Goal: Task Accomplishment & Management: Complete application form

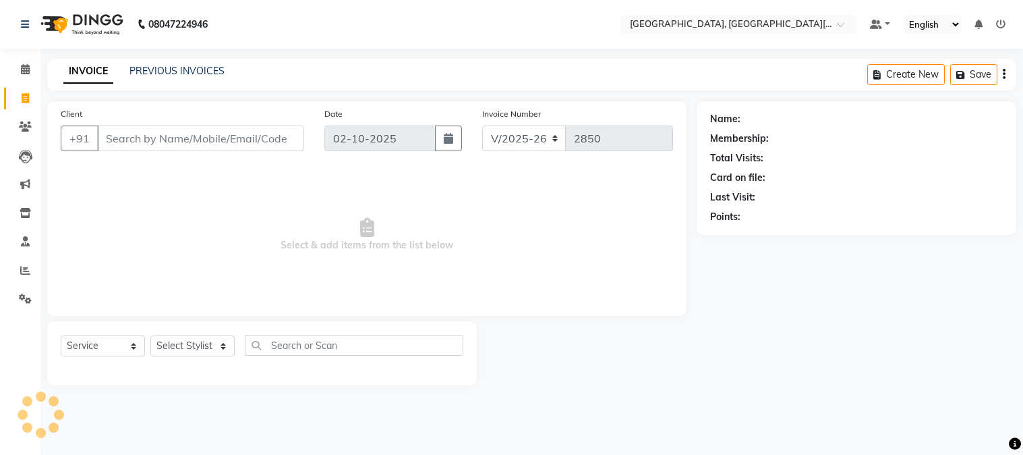
select select "4884"
select select "service"
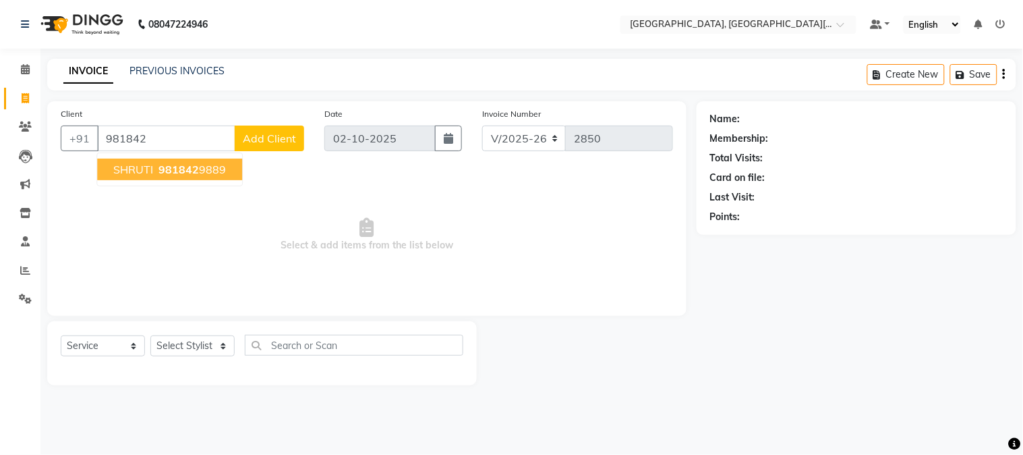
click at [206, 159] on button "SHRUTI 981842 9889" at bounding box center [169, 170] width 145 height 22
type input "9818429889"
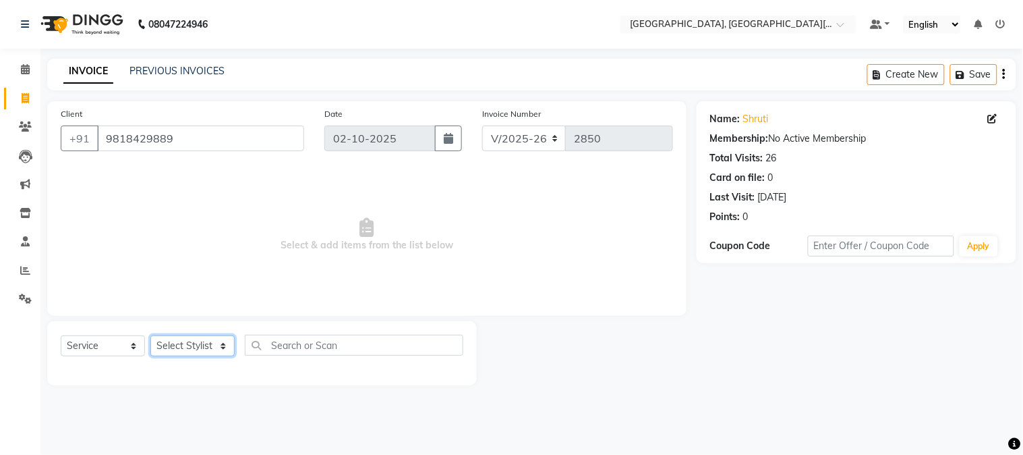
click at [210, 335] on select "Select Stylist [PERSON_NAME] [PERSON_NAME] GAURAV gulshan [PERSON_NAME] Manager…" at bounding box center [192, 345] width 84 height 21
select select "29621"
click at [150, 336] on select "Select Stylist [PERSON_NAME] [PERSON_NAME] GAURAV gulshan [PERSON_NAME] Manager…" at bounding box center [192, 345] width 84 height 21
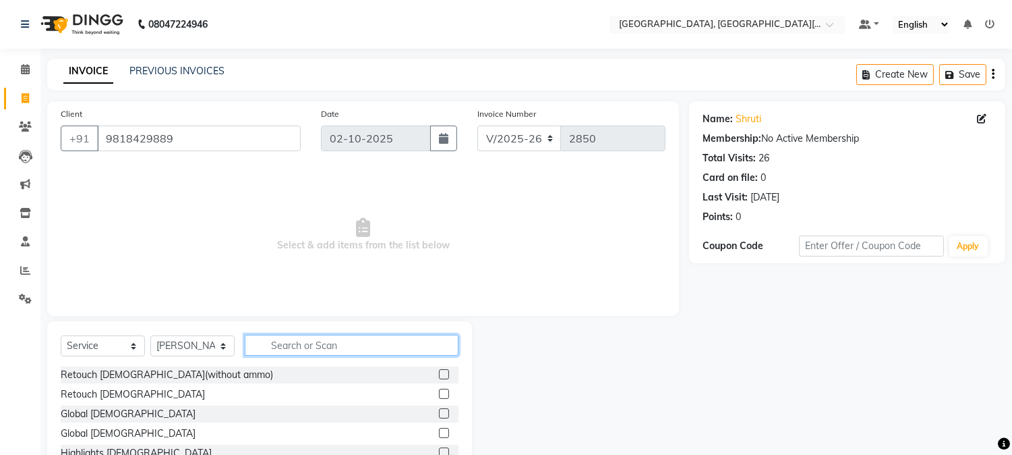
click at [328, 347] on input "text" at bounding box center [352, 345] width 214 height 21
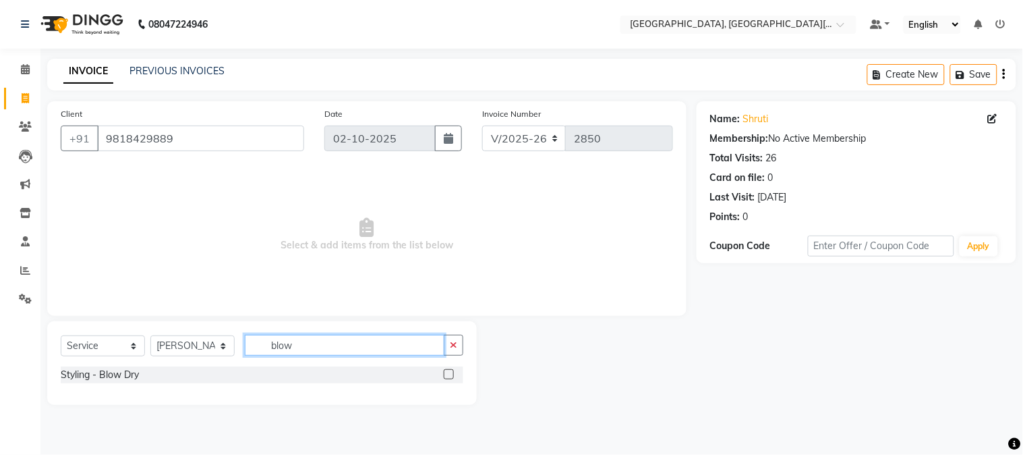
type input "blow"
click at [212, 374] on div "Styling - Blow Dry" at bounding box center [262, 374] width 403 height 17
click at [133, 375] on div "Styling - Blow Dry" at bounding box center [100, 375] width 78 height 14
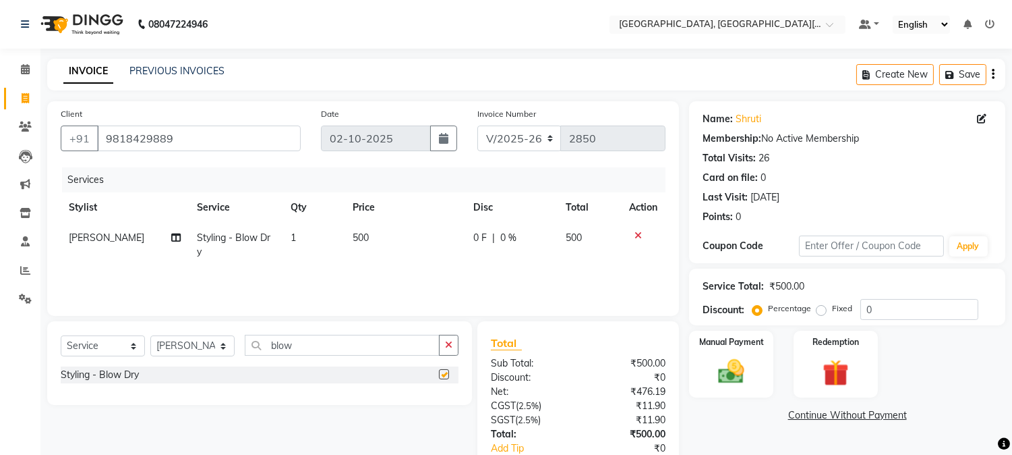
checkbox input "false"
click at [754, 354] on div "Manual Payment" at bounding box center [732, 363] width 88 height 69
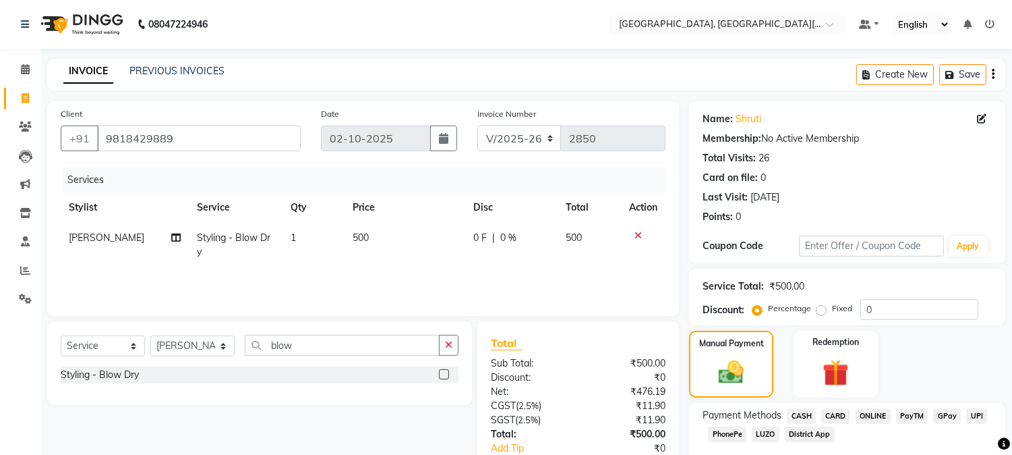
click at [979, 416] on span "UPI" at bounding box center [977, 416] width 21 height 16
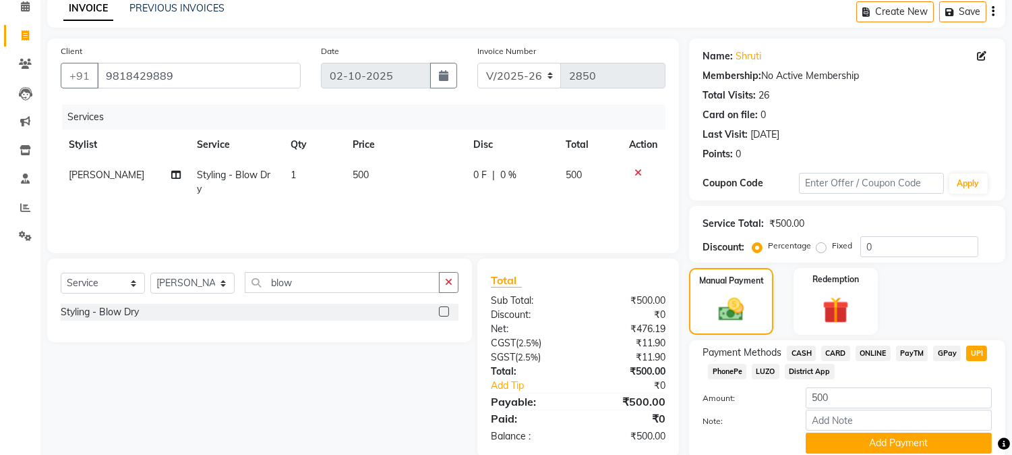
scroll to position [115, 0]
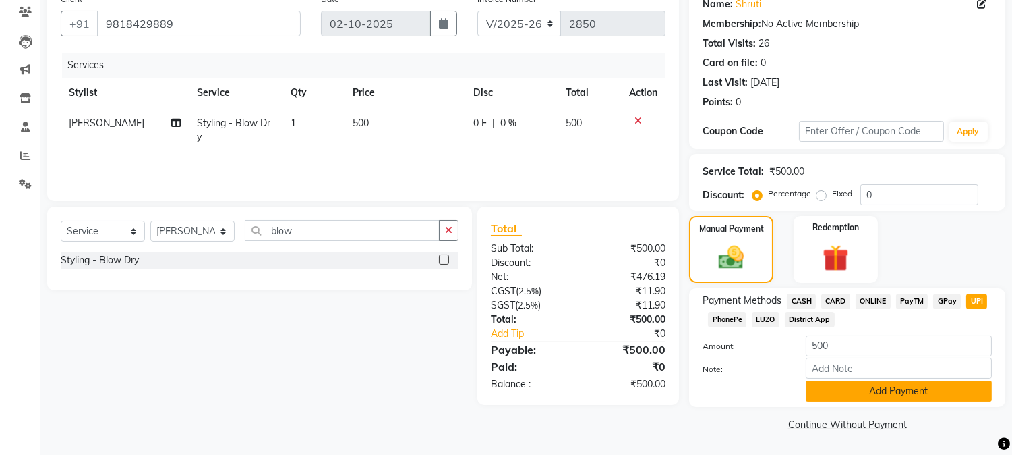
click at [954, 393] on button "Add Payment" at bounding box center [899, 390] width 186 height 21
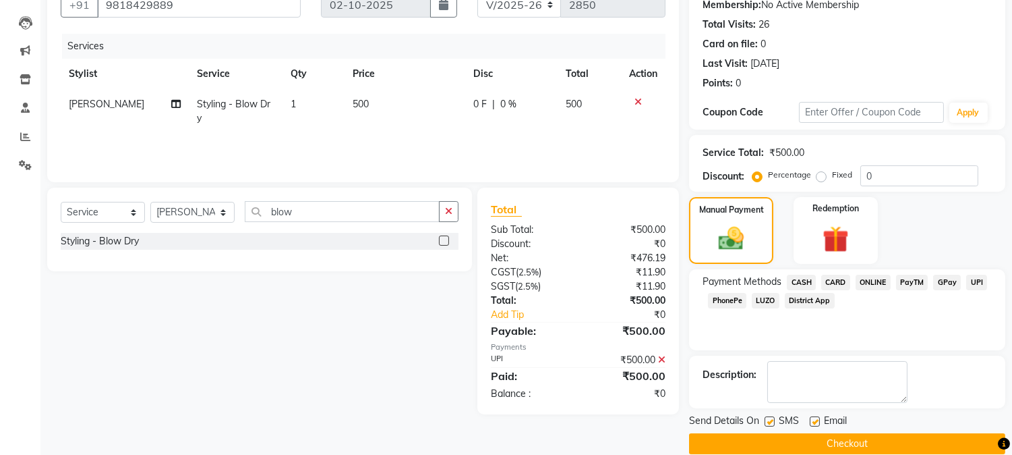
scroll to position [152, 0]
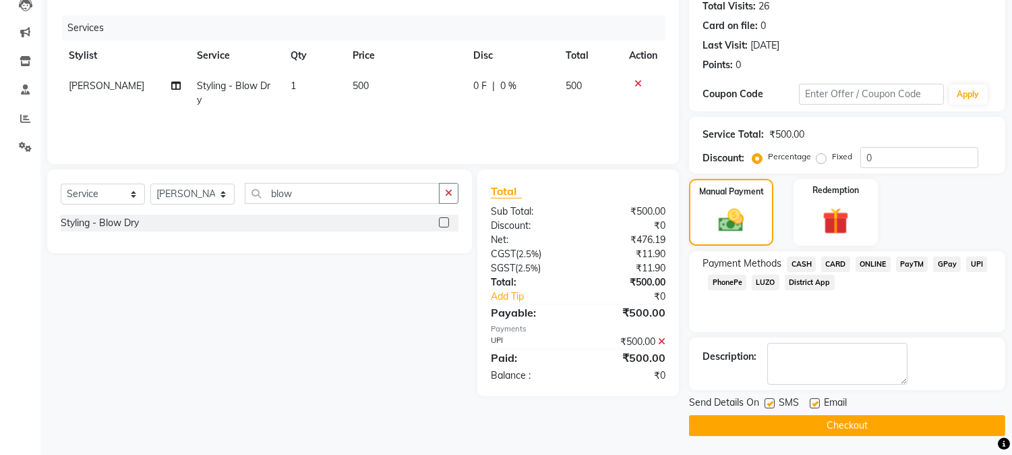
click at [933, 426] on button "Checkout" at bounding box center [847, 425] width 316 height 21
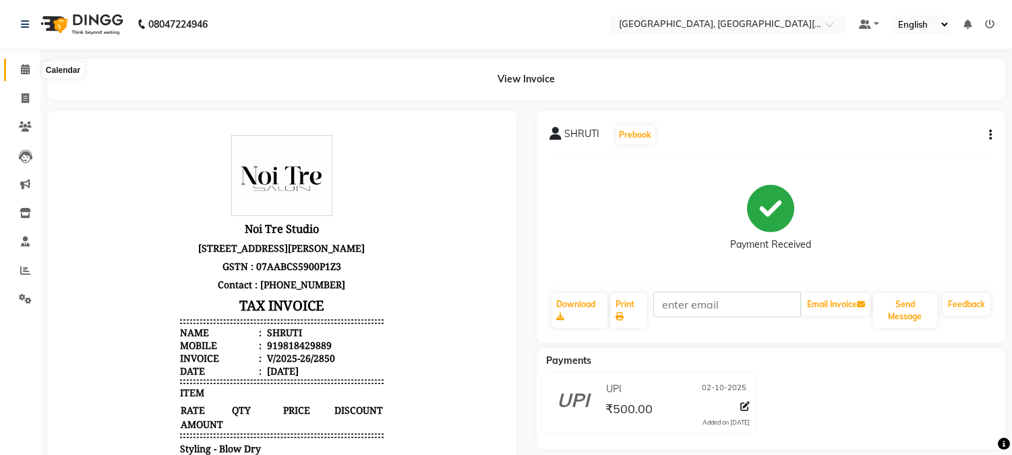
click at [22, 64] on icon at bounding box center [25, 69] width 9 height 10
